Goal: Information Seeking & Learning: Find specific page/section

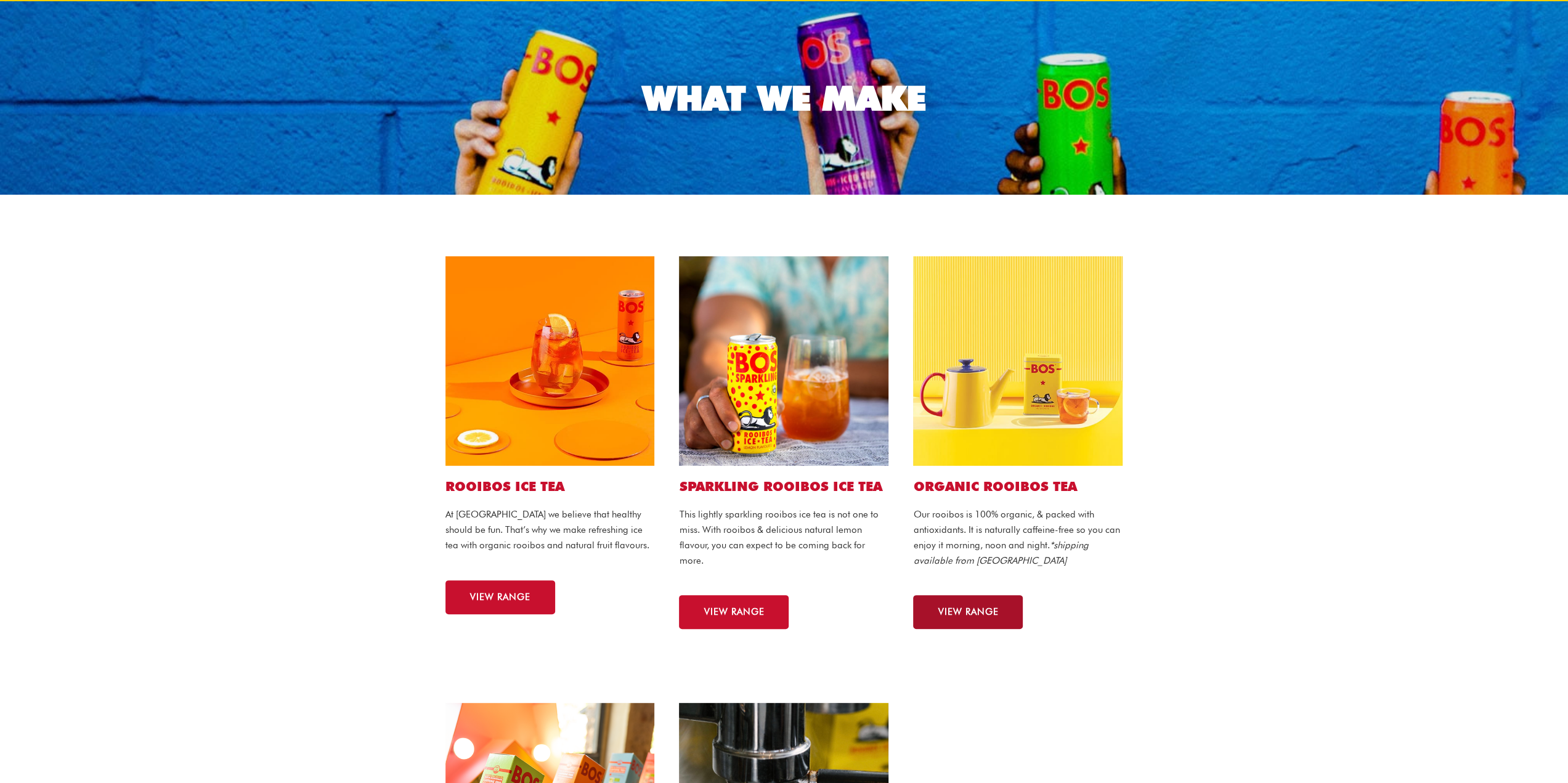
scroll to position [247, 0]
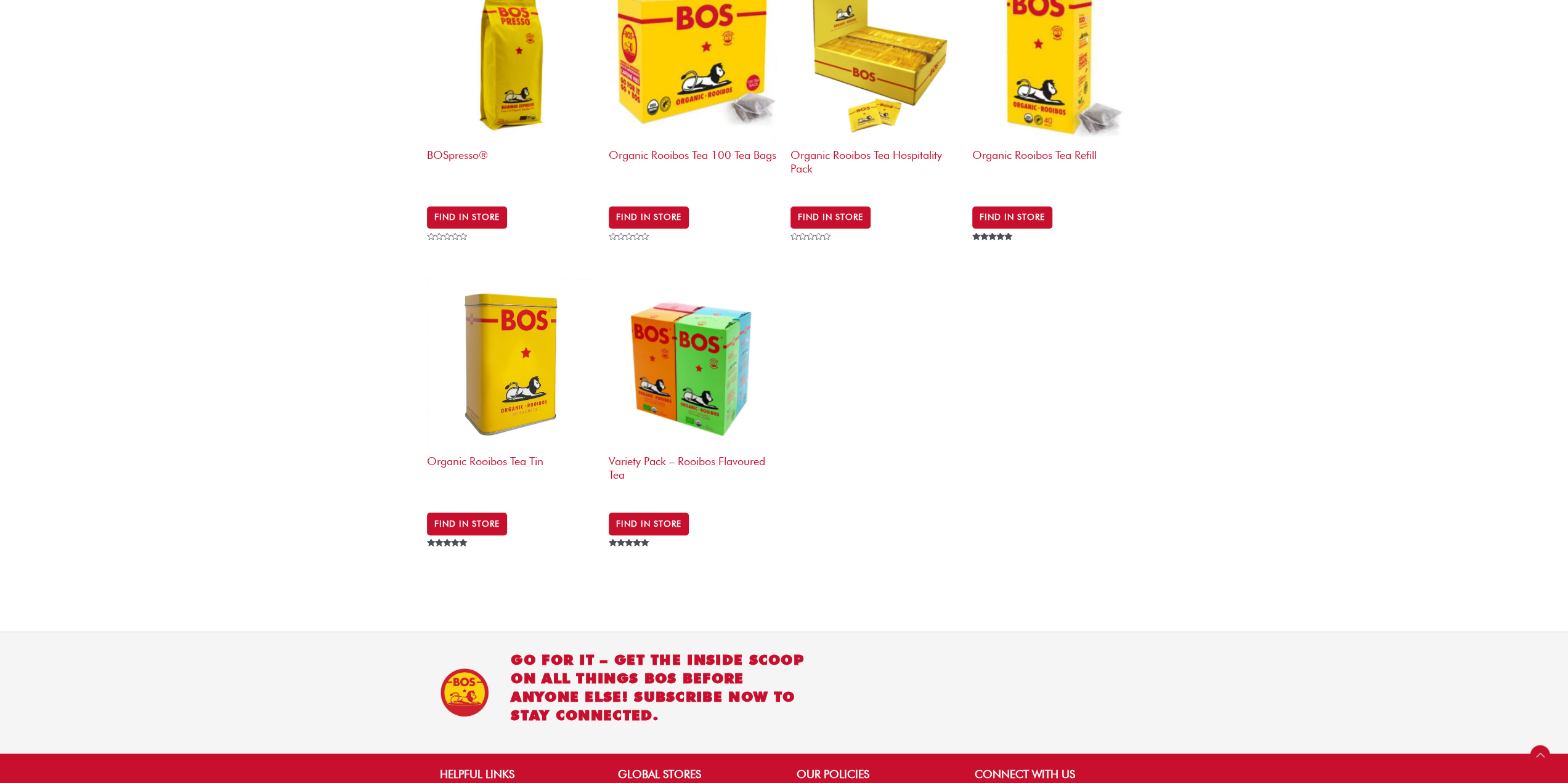
scroll to position [554, 0]
click at [454, 512] on link "Find in Store" at bounding box center [467, 522] width 80 height 22
click at [485, 308] on img at bounding box center [512, 363] width 170 height 170
click at [522, 344] on img at bounding box center [512, 363] width 170 height 170
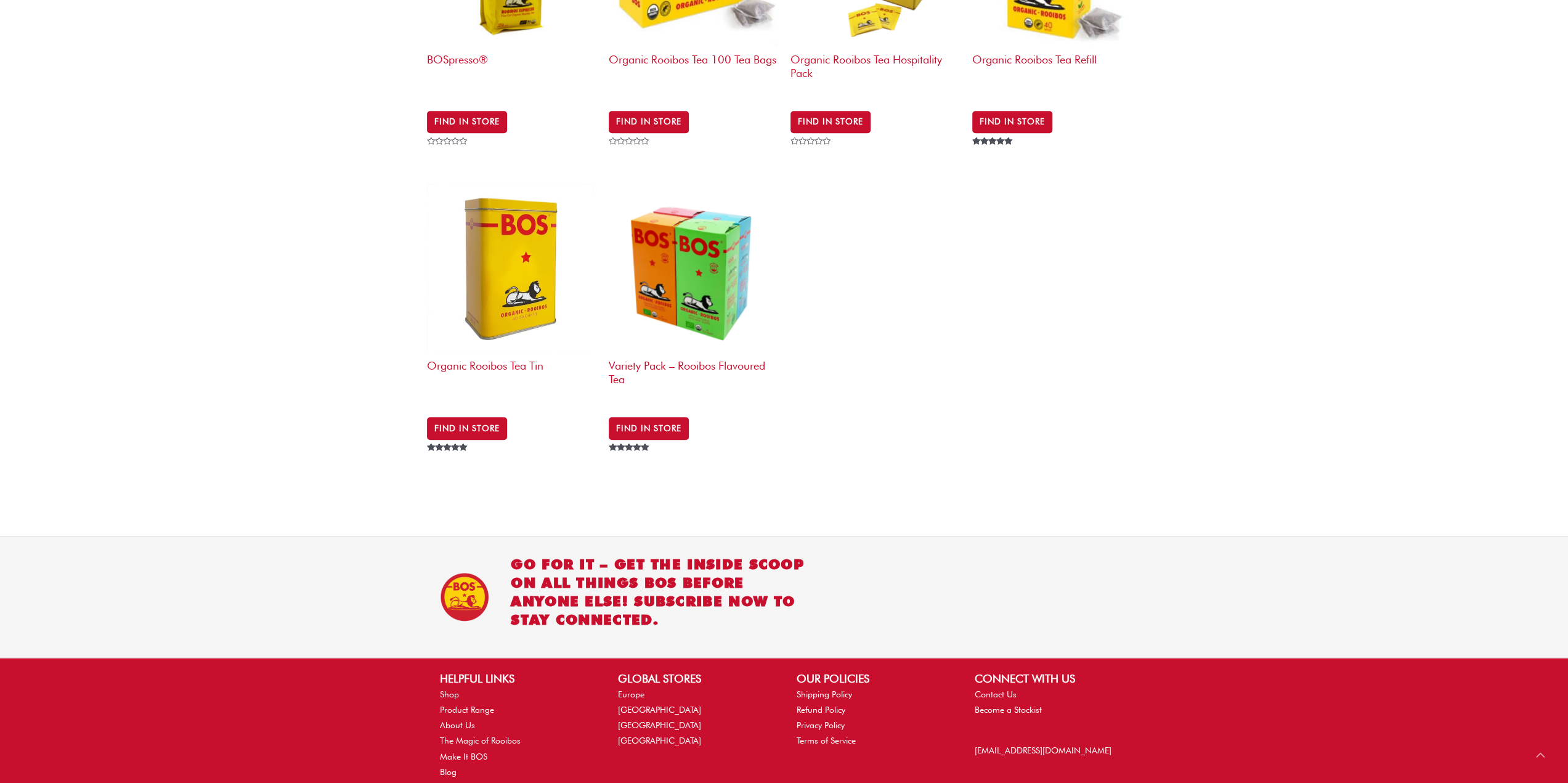
scroll to position [674, 0]
